Goal: Information Seeking & Learning: Learn about a topic

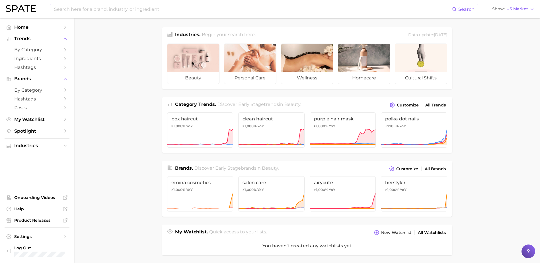
click at [266, 12] on input at bounding box center [252, 9] width 398 height 10
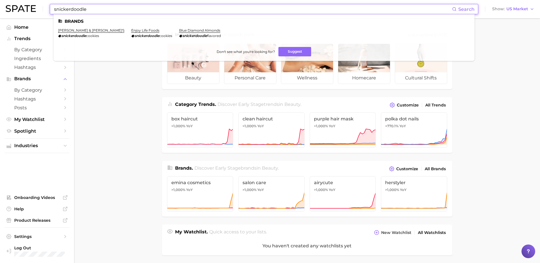
type input "snickerdoodle"
click at [126, 38] on ul "lenny & larry's snickerdoodle cookies enjoy life foods snickerdoodle cookies bl…" at bounding box center [264, 35] width 412 height 14
click at [135, 36] on em "snickerdoodle" at bounding box center [147, 36] width 24 height 4
click at [95, 9] on input "snickerdoodle" at bounding box center [252, 9] width 398 height 10
click at [131, 30] on link "enjoy life foods" at bounding box center [145, 30] width 28 height 4
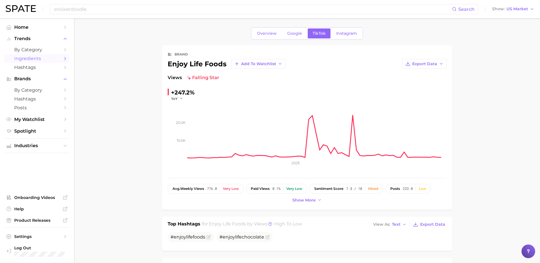
click at [32, 60] on span "Ingredients" at bounding box center [37, 58] width 46 height 5
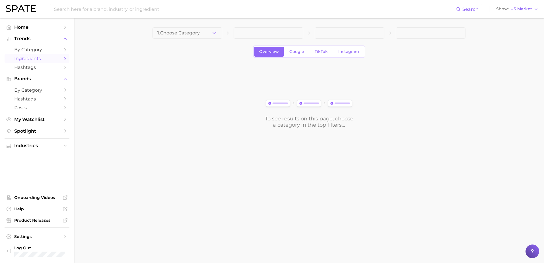
click at [248, 32] on span at bounding box center [269, 32] width 70 height 11
click at [187, 31] on span "1. Choose Category" at bounding box center [178, 32] width 42 height 5
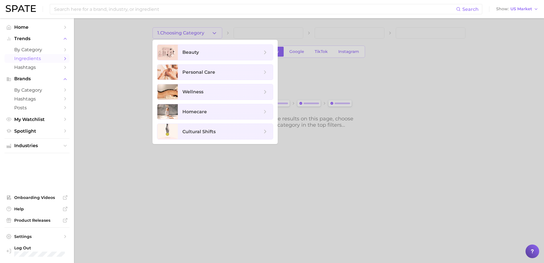
click at [121, 75] on div at bounding box center [272, 131] width 544 height 263
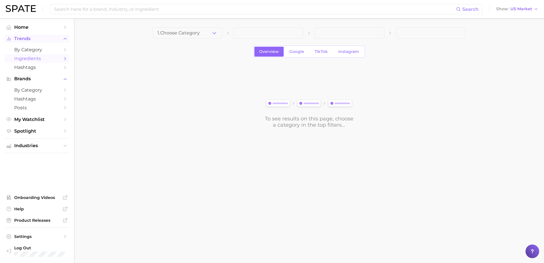
click at [35, 37] on span "Trends" at bounding box center [37, 38] width 46 height 5
click at [27, 29] on span "Home" at bounding box center [37, 26] width 46 height 5
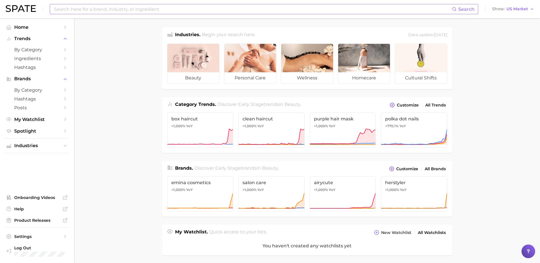
click at [136, 6] on input at bounding box center [252, 9] width 398 height 10
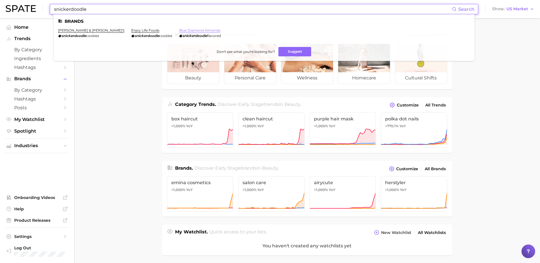
type input "snickerdoodle"
click at [183, 31] on link "blue diamond almonds" at bounding box center [199, 30] width 41 height 4
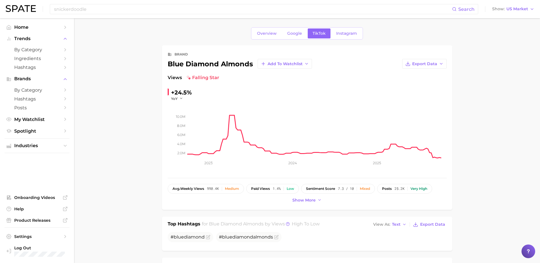
click at [78, 4] on div "snickerdoodle Search Show US Market" at bounding box center [270, 9] width 528 height 18
click at [90, 6] on input "snickerdoodle" at bounding box center [252, 9] width 398 height 10
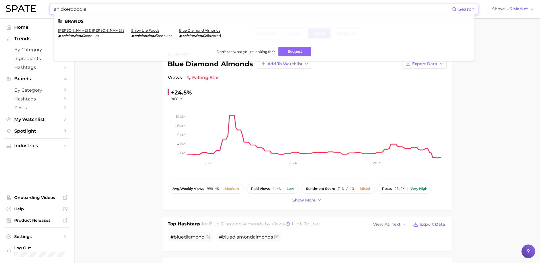
drag, startPoint x: 94, startPoint y: 9, endPoint x: 12, endPoint y: 13, distance: 82.3
click at [12, 13] on div "snickerdoodle Search Brands lenny & larry's snickerdoodle cookies enjoy life fo…" at bounding box center [270, 9] width 528 height 18
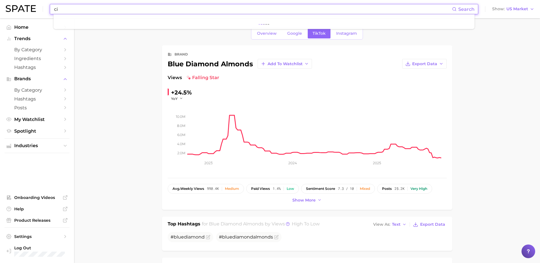
type input "c"
type input "s"
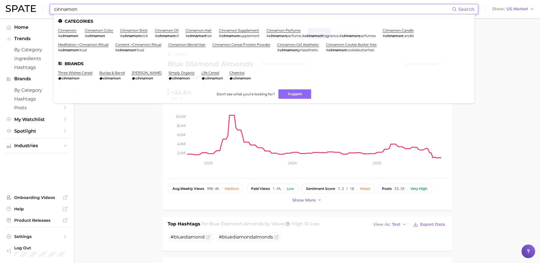
type input "cinnamon"
click at [65, 34] on em "cinnamon" at bounding box center [69, 36] width 18 height 4
click at [67, 31] on link "cinnamon" at bounding box center [67, 30] width 18 height 4
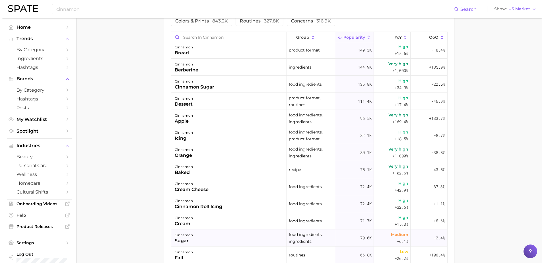
scroll to position [28, 0]
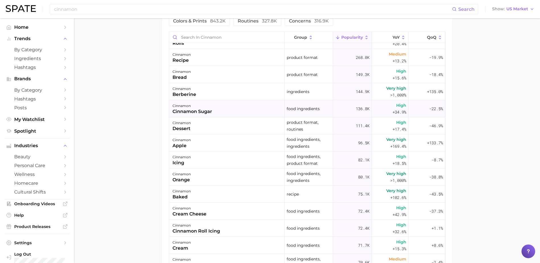
click at [194, 107] on div "cinnamon" at bounding box center [192, 105] width 40 height 7
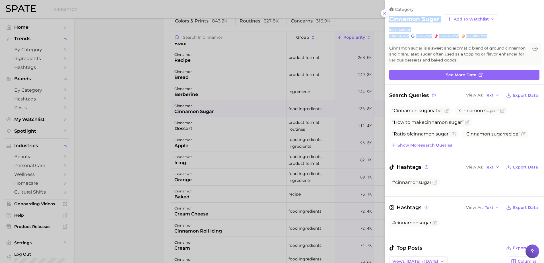
drag, startPoint x: 390, startPoint y: 17, endPoint x: 496, endPoint y: 33, distance: 107.1
click at [496, 33] on div "category cinnamon sugar Add to Watchlist in cinnamon +34.9% YoY +3.1% YoY +120.…" at bounding box center [464, 23] width 159 height 32
copy div "cinnamon sugar Add to Watchlist in cinnamon +34.9% YoY +3.1% YoY +120.1% YoY >1…"
